Goal: Task Accomplishment & Management: Manage account settings

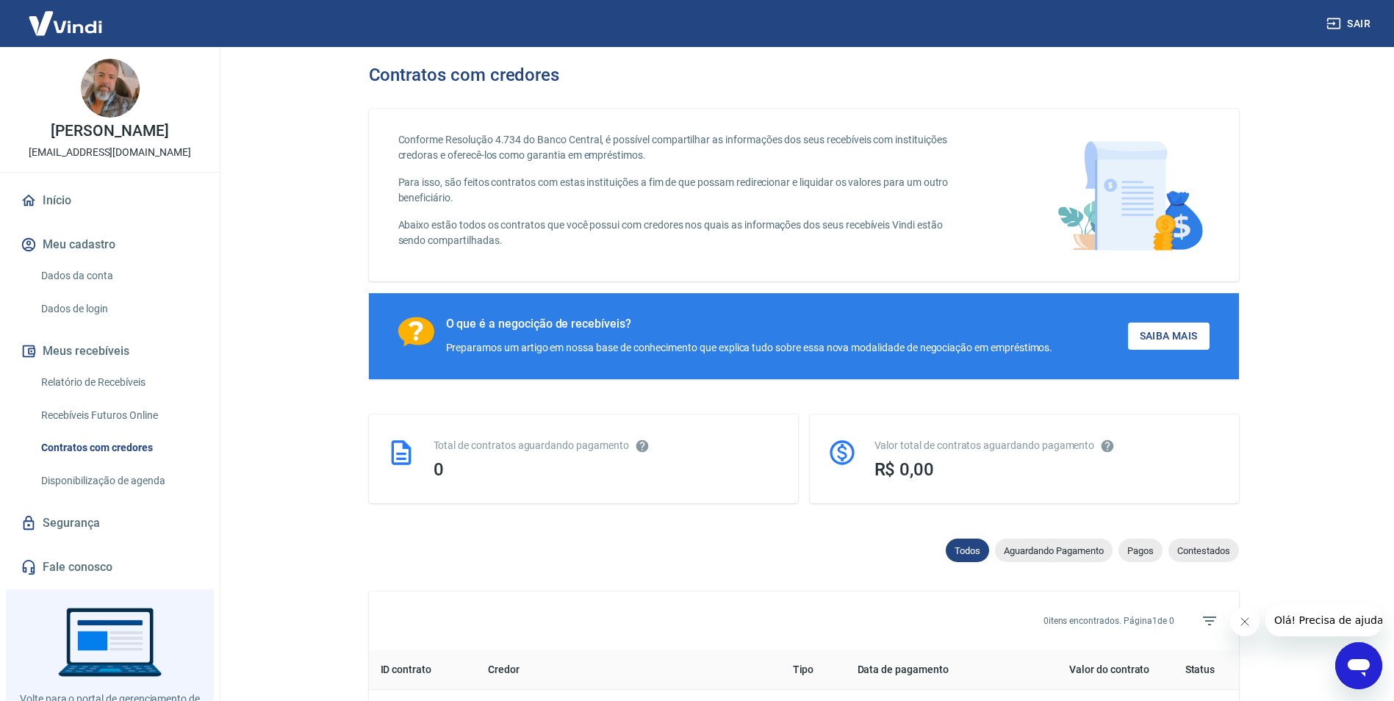
scroll to position [60, 0]
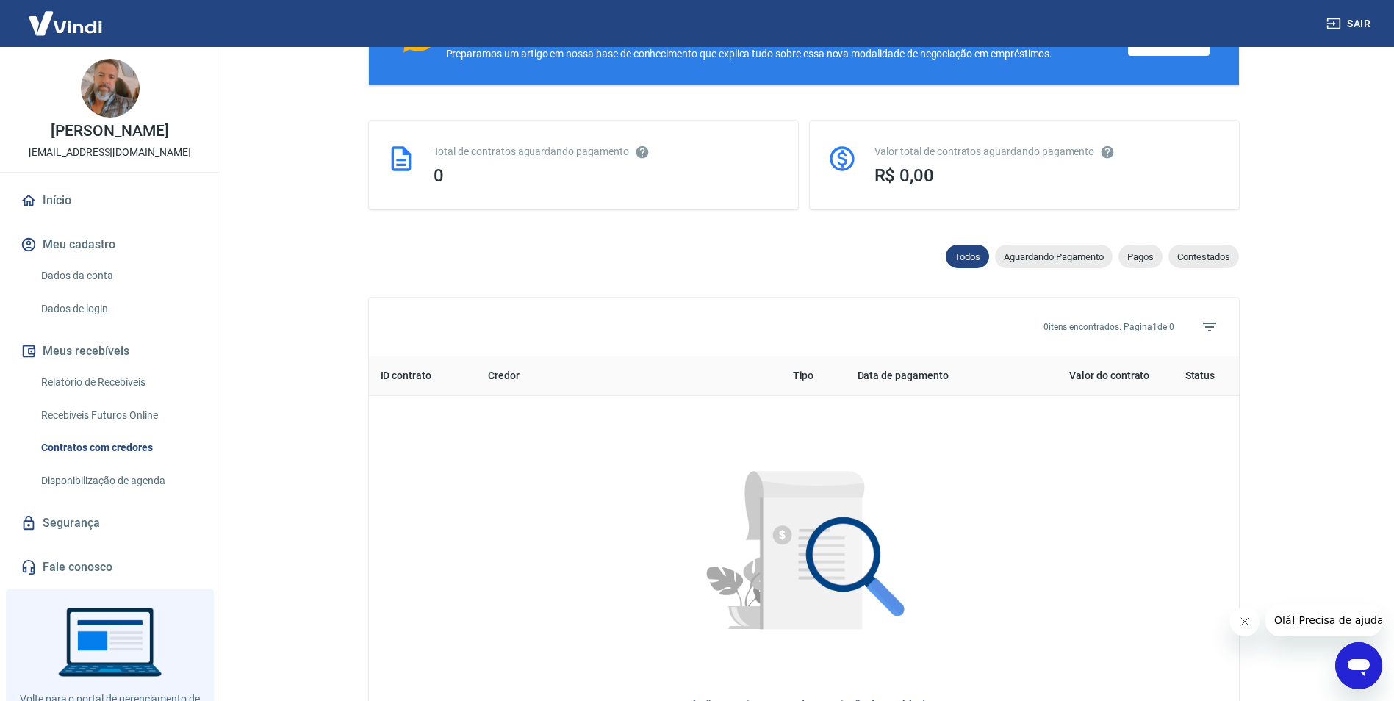
scroll to position [220, 0]
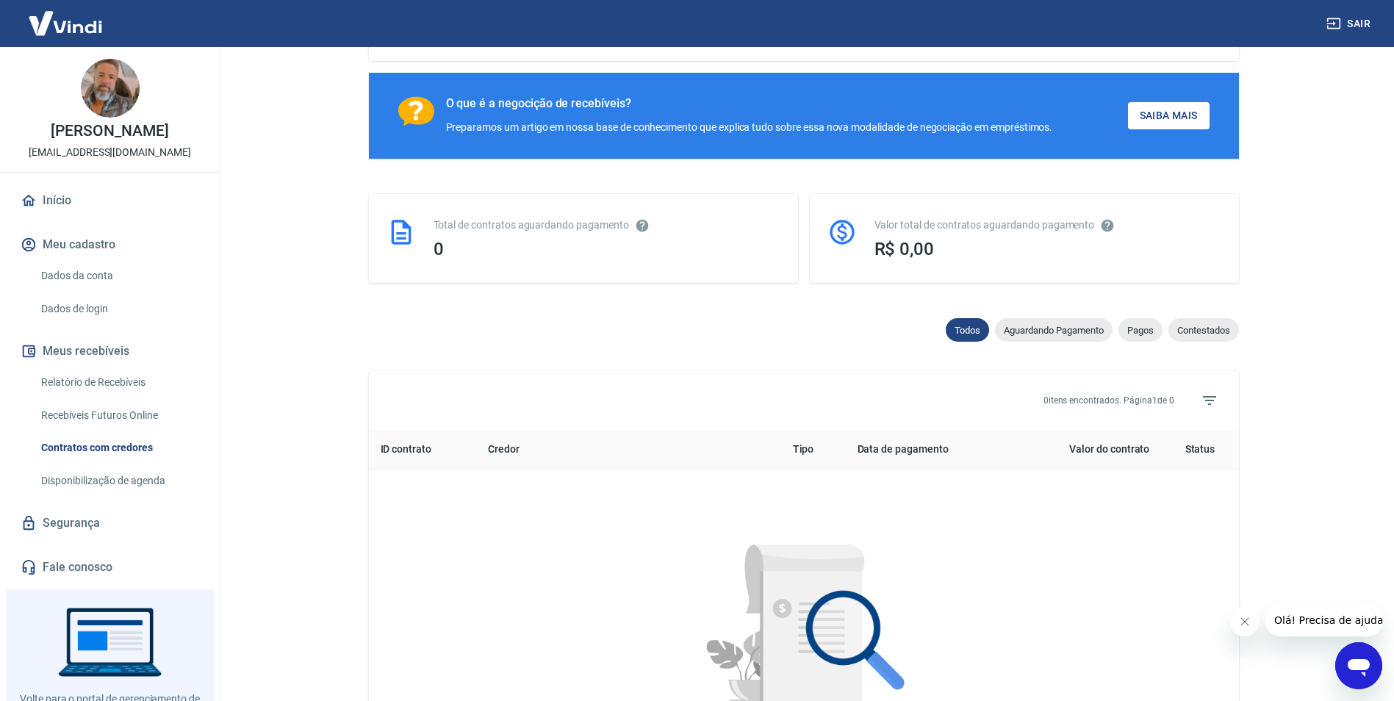
click at [100, 379] on link "Relatório de Recebíveis" at bounding box center [118, 382] width 167 height 30
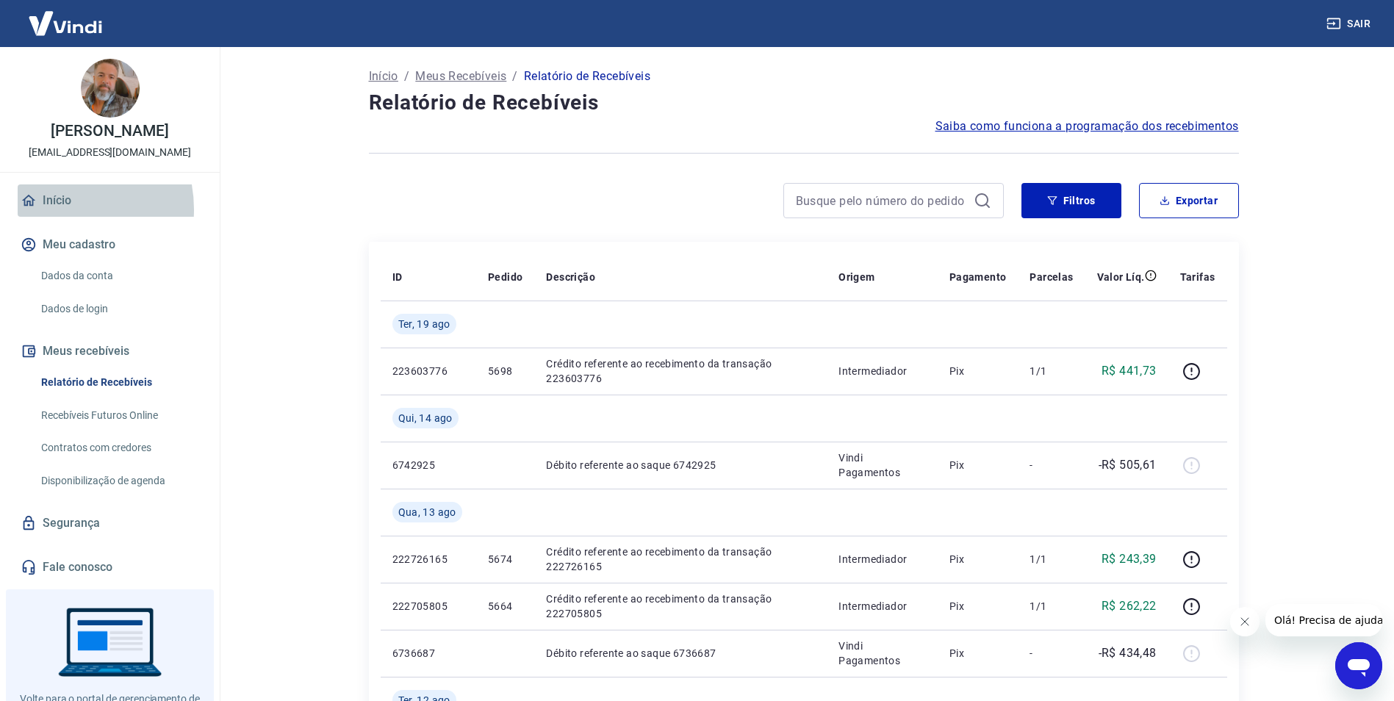
click at [52, 209] on link "Início" at bounding box center [110, 200] width 184 height 32
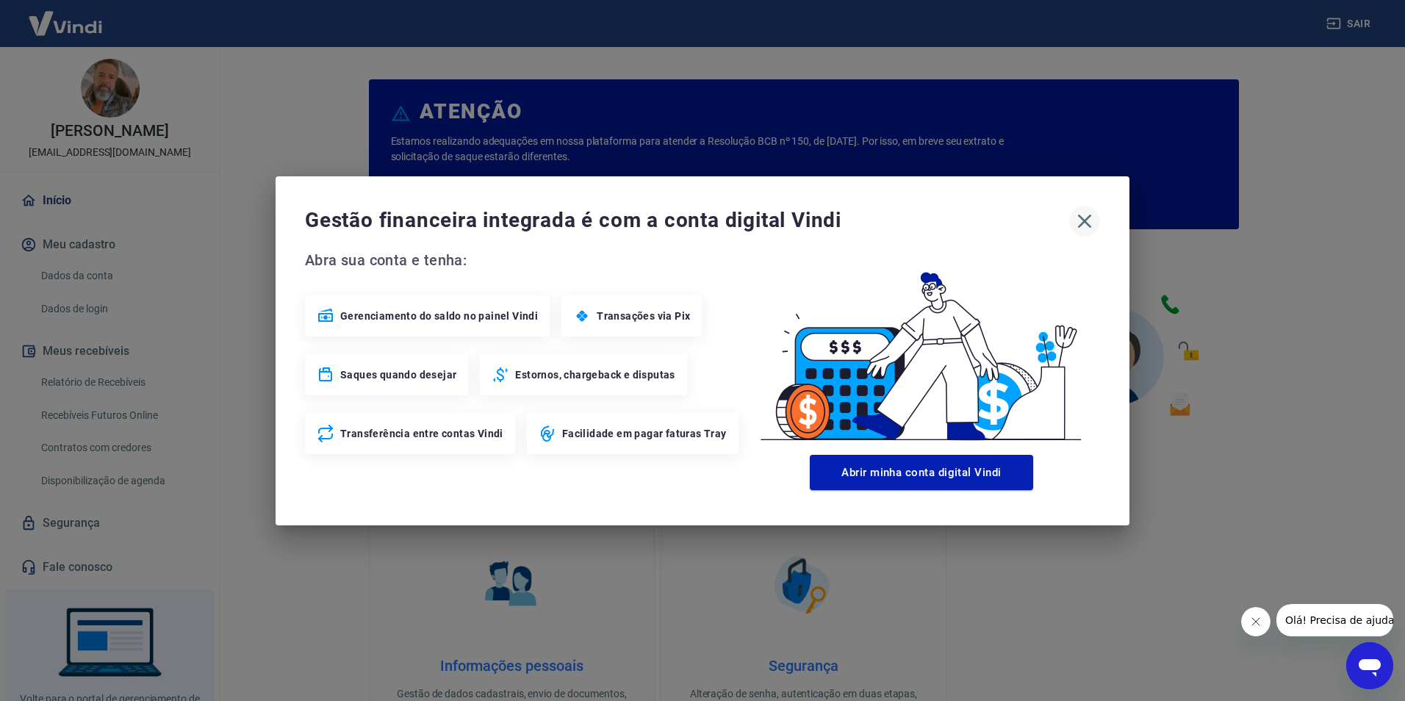
click at [1080, 222] on icon "button" at bounding box center [1085, 221] width 24 height 24
